Goal: Find specific page/section: Find specific page/section

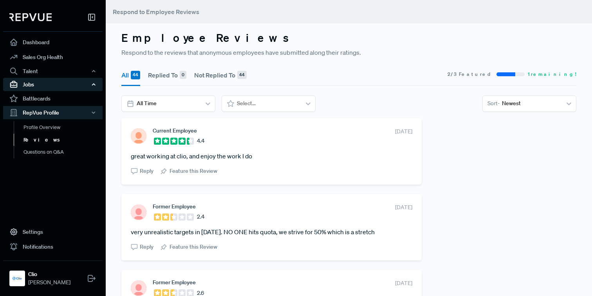
click at [40, 85] on div "Jobs" at bounding box center [52, 84] width 99 height 13
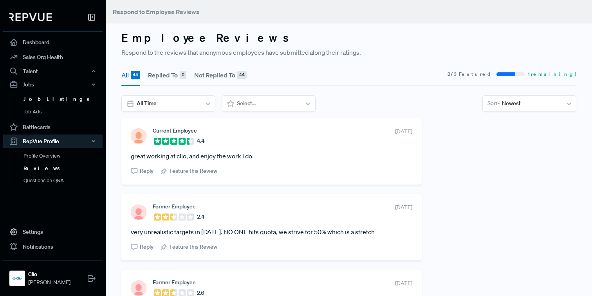
click at [36, 97] on link "Job Listings" at bounding box center [63, 99] width 99 height 13
